Goal: Task Accomplishment & Management: Use online tool/utility

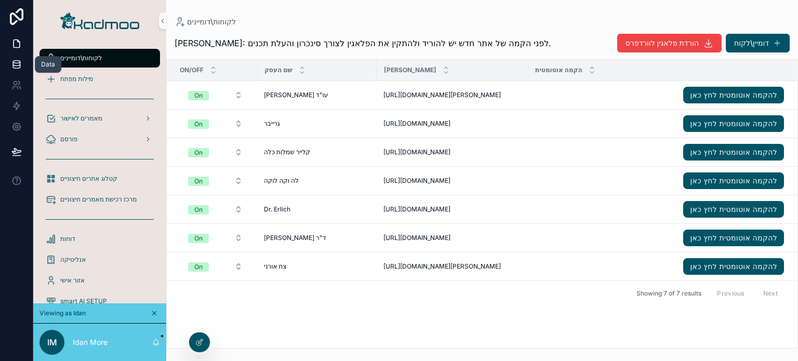
click at [20, 63] on icon at bounding box center [16, 64] width 10 height 10
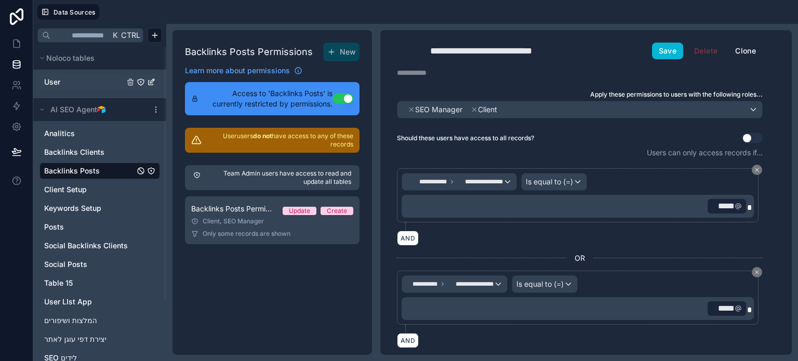
click at [64, 81] on link "User" at bounding box center [84, 82] width 80 height 10
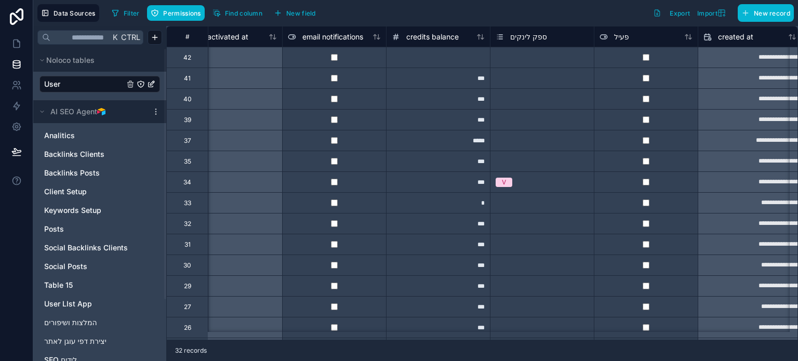
scroll to position [0, 955]
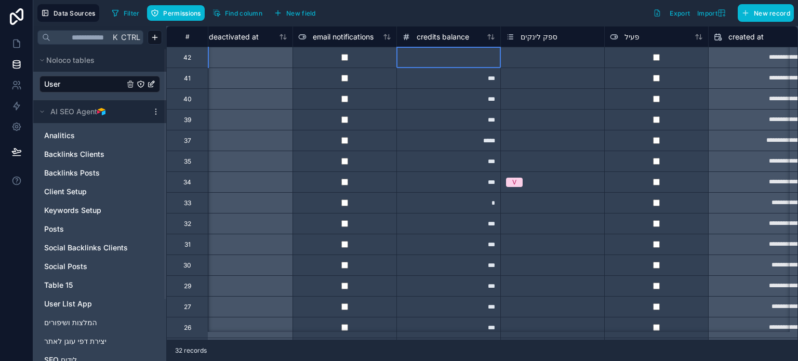
click at [462, 59] on div at bounding box center [449, 57] width 104 height 21
type input "***"
click at [540, 16] on div "Filter Permissions Find column New field Export Import New record" at bounding box center [451, 13] width 687 height 18
click at [14, 46] on icon at bounding box center [16, 43] width 10 height 10
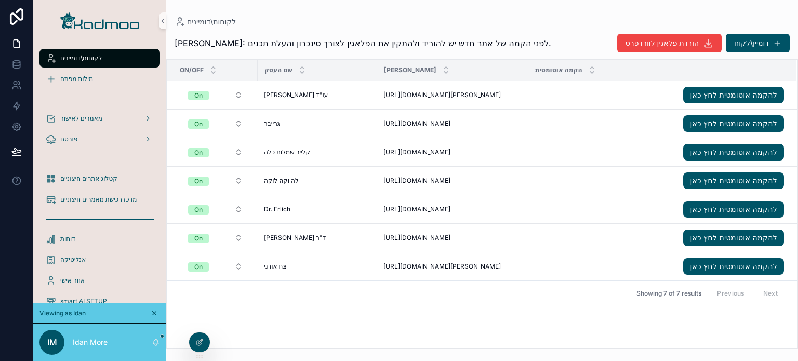
drag, startPoint x: 657, startPoint y: 46, endPoint x: 545, endPoint y: 25, distance: 114.1
click at [545, 25] on div "לקוחות\דומיינים" at bounding box center [482, 22] width 615 height 10
click at [205, 341] on div at bounding box center [199, 343] width 21 height 20
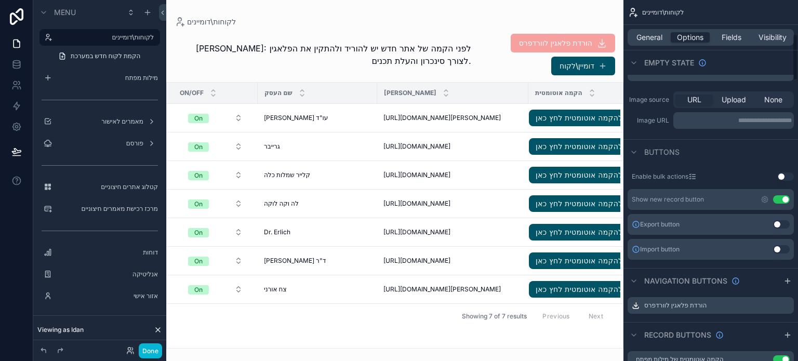
scroll to position [260, 0]
click at [784, 305] on icon "scrollable content" at bounding box center [786, 303] width 8 height 8
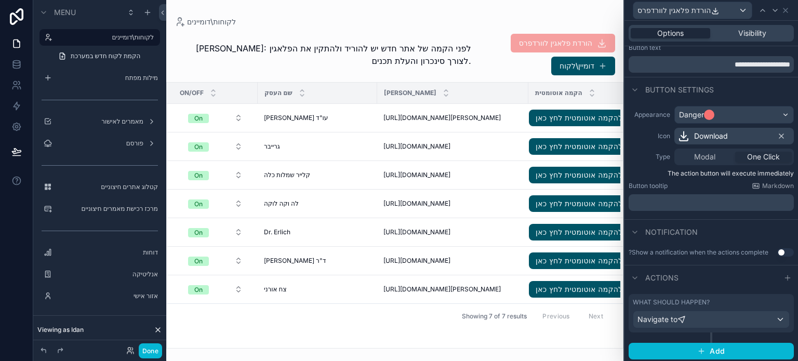
scroll to position [29, 0]
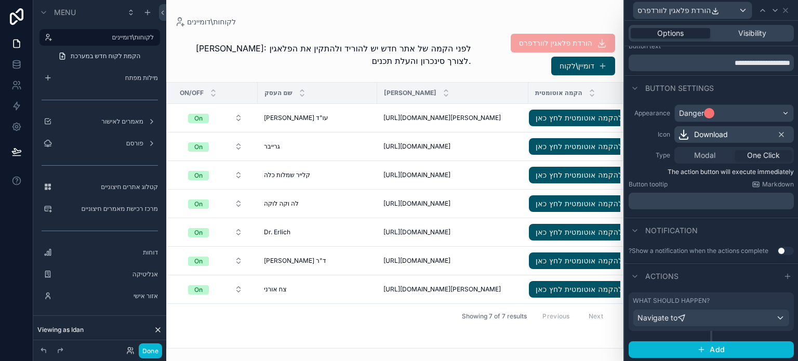
click at [722, 307] on div "What should happen? Navigate to" at bounding box center [711, 312] width 157 height 30
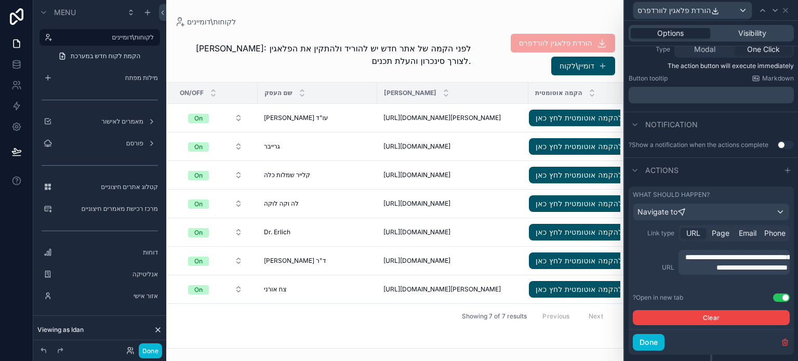
scroll to position [158, 0]
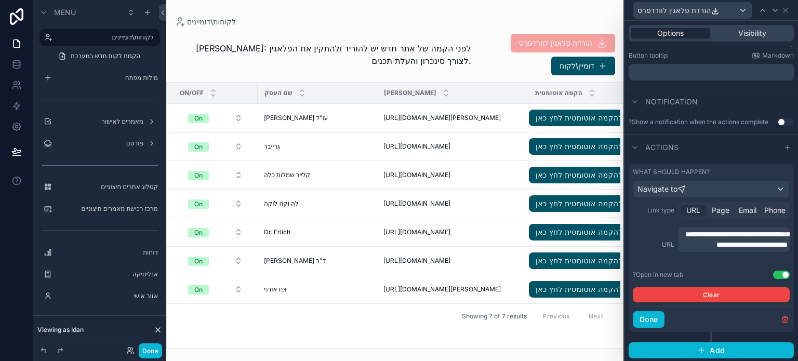
click at [714, 248] on span "**********" at bounding box center [738, 240] width 105 height 18
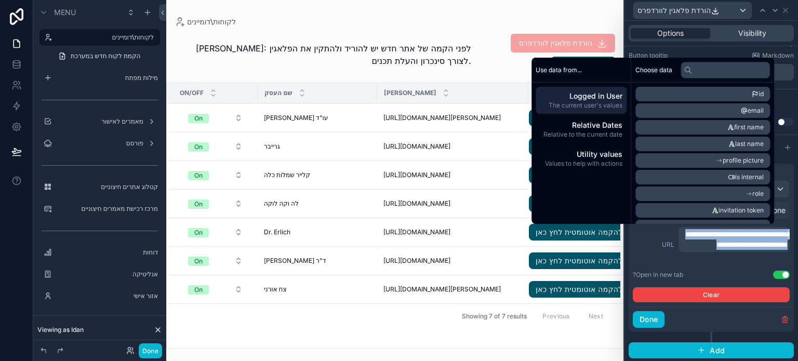
copy span "**********"
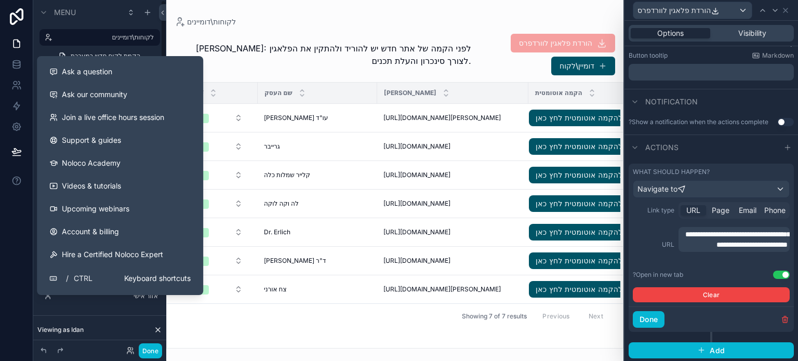
click at [20, 218] on div at bounding box center [16, 180] width 33 height 361
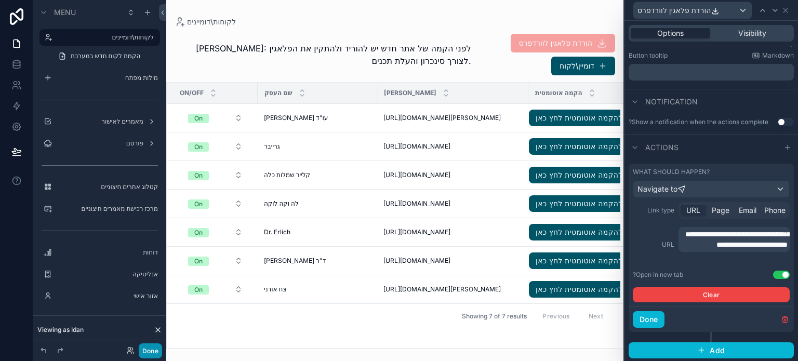
click at [157, 351] on button "Done" at bounding box center [150, 351] width 23 height 15
